Goal: Information Seeking & Learning: Understand process/instructions

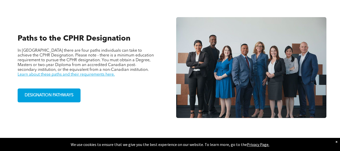
scroll to position [334, 0]
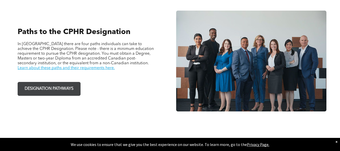
click at [63, 89] on span "DESIGNATION PATHWAYS" at bounding box center [49, 89] width 52 height 10
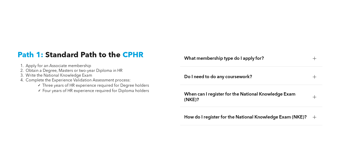
scroll to position [654, 0]
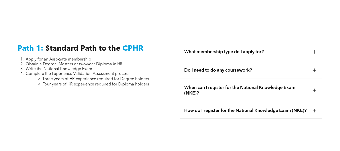
click at [315, 50] on div at bounding box center [315, 52] width 4 height 4
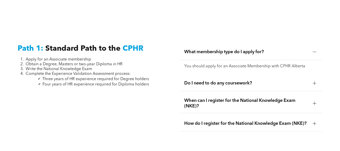
click at [315, 50] on div at bounding box center [315, 52] width 4 height 4
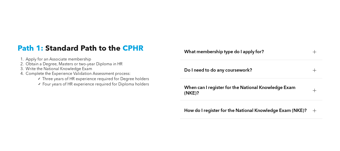
click at [316, 70] on div at bounding box center [315, 70] width 4 height 0
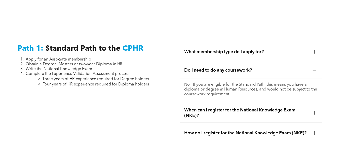
click at [313, 111] on div at bounding box center [315, 113] width 4 height 4
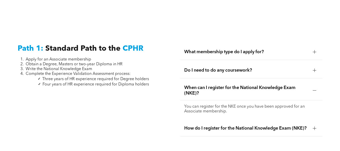
click at [314, 126] on div at bounding box center [315, 128] width 4 height 4
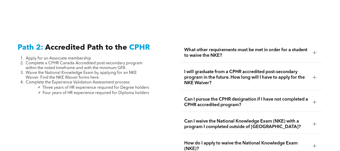
scroll to position [813, 0]
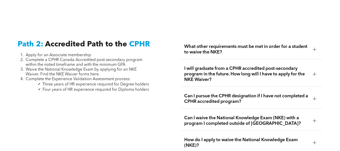
click at [312, 95] on div at bounding box center [315, 99] width 8 height 8
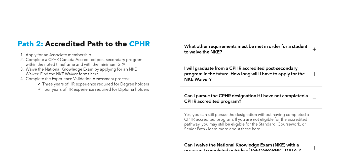
click at [316, 48] on div at bounding box center [315, 50] width 4 height 4
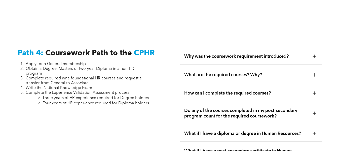
scroll to position [1560, 0]
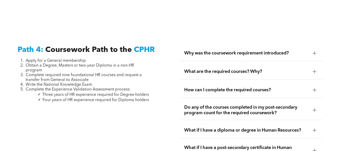
click at [315, 51] on div at bounding box center [314, 53] width 0 height 4
